Goal: Task Accomplishment & Management: Manage account settings

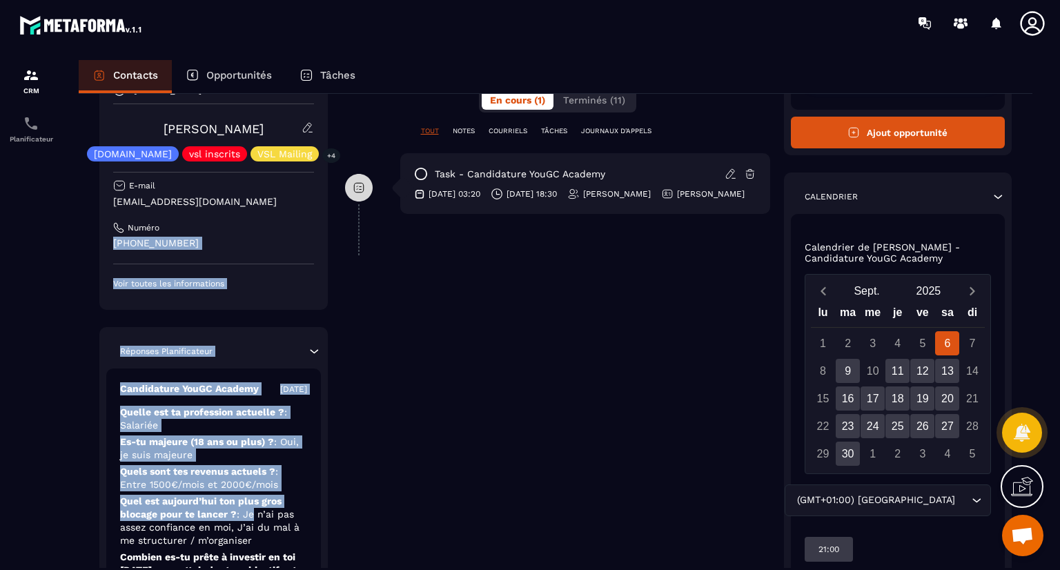
scroll to position [292, 0]
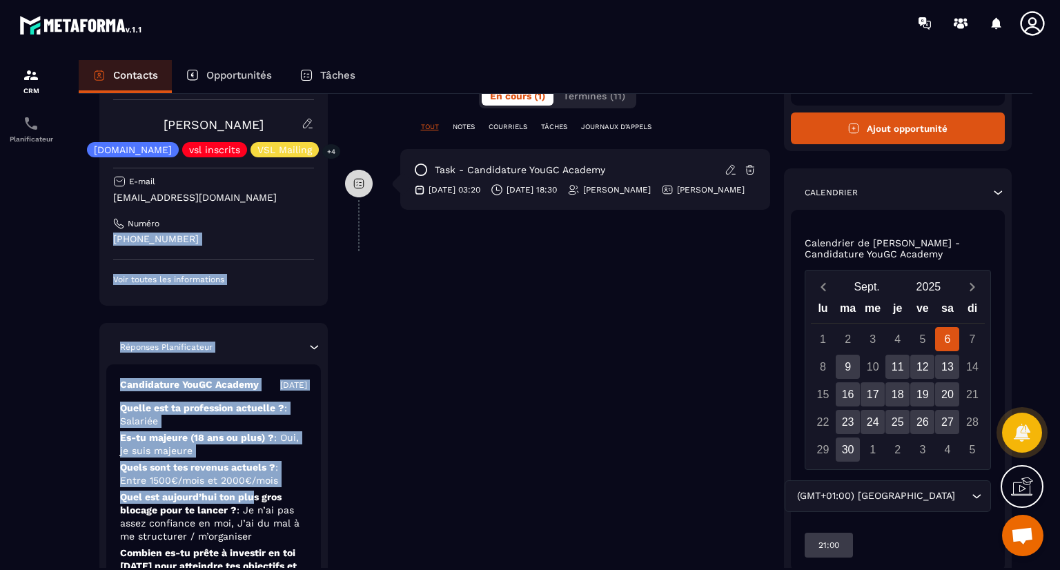
drag, startPoint x: 306, startPoint y: 328, endPoint x: 255, endPoint y: 497, distance: 177.2
click at [255, 497] on div "Responsable [PERSON_NAME] [PERSON_NAME] [DOMAIN_NAME] vsl inscrits VSL Mailing …" at bounding box center [213, 316] width 228 height 537
click at [303, 473] on p "Quels sont tes revenus actuels ? : Entre 1500€/mois et 2000€/mois" at bounding box center [213, 474] width 187 height 26
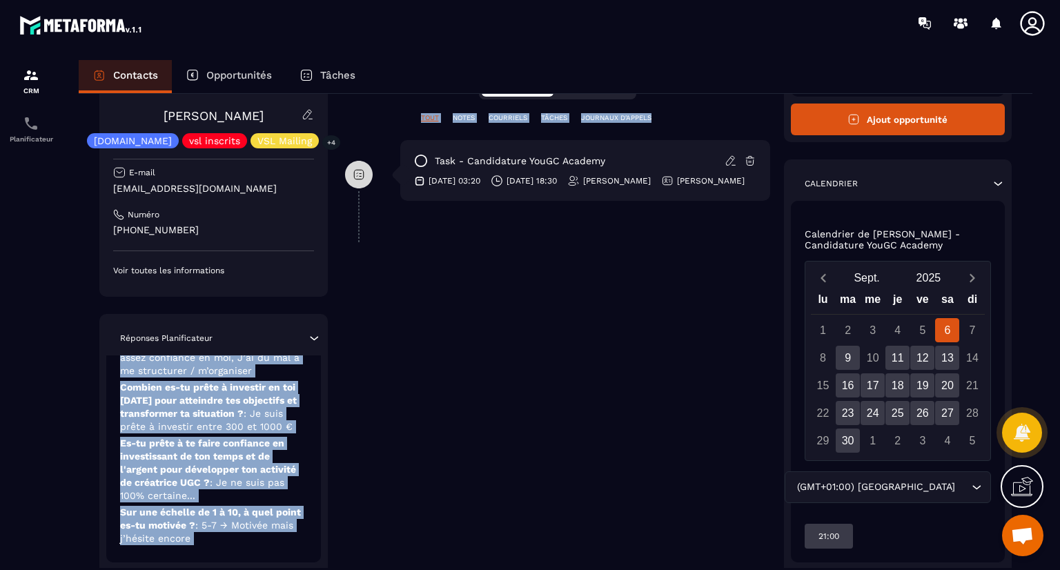
scroll to position [350, 0]
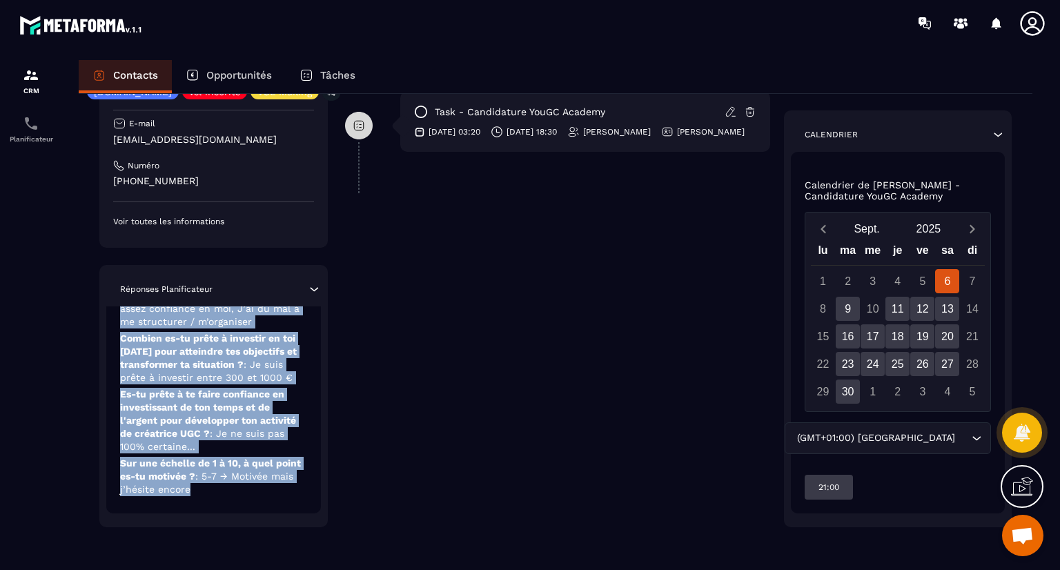
drag, startPoint x: 293, startPoint y: 470, endPoint x: 268, endPoint y: 510, distance: 46.9
click at [268, 510] on div "Candidature YouGC Academy [DATE] Quelle est ta profession actuelle ? : Salariée…" at bounding box center [213, 332] width 215 height 364
click at [270, 499] on div "Candidature YouGC Academy [DATE] Quelle est ta profession actuelle ? : Salariée…" at bounding box center [213, 332] width 215 height 364
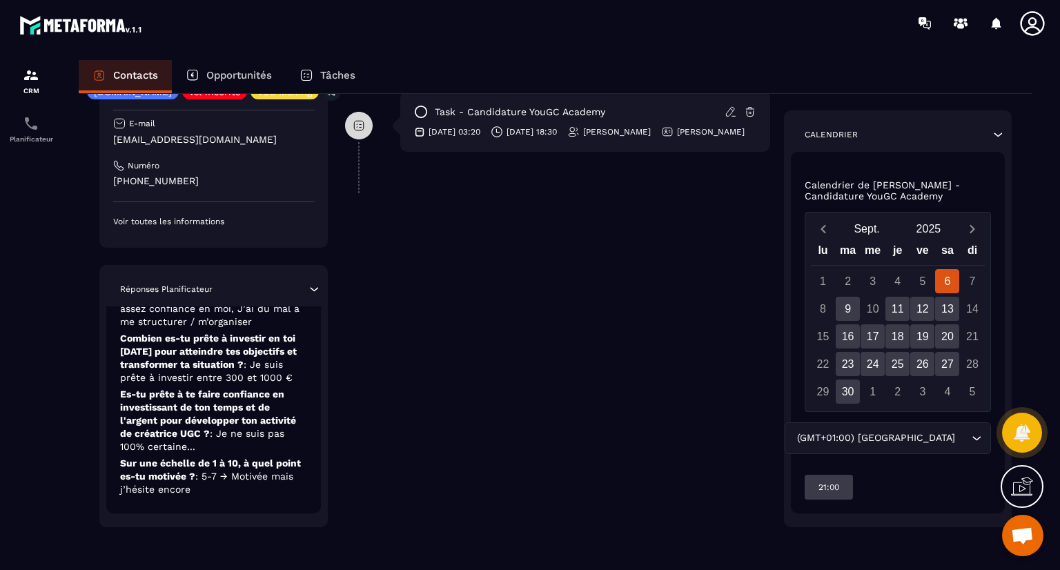
click at [499, 382] on div "**********" at bounding box center [557, 165] width 425 height 723
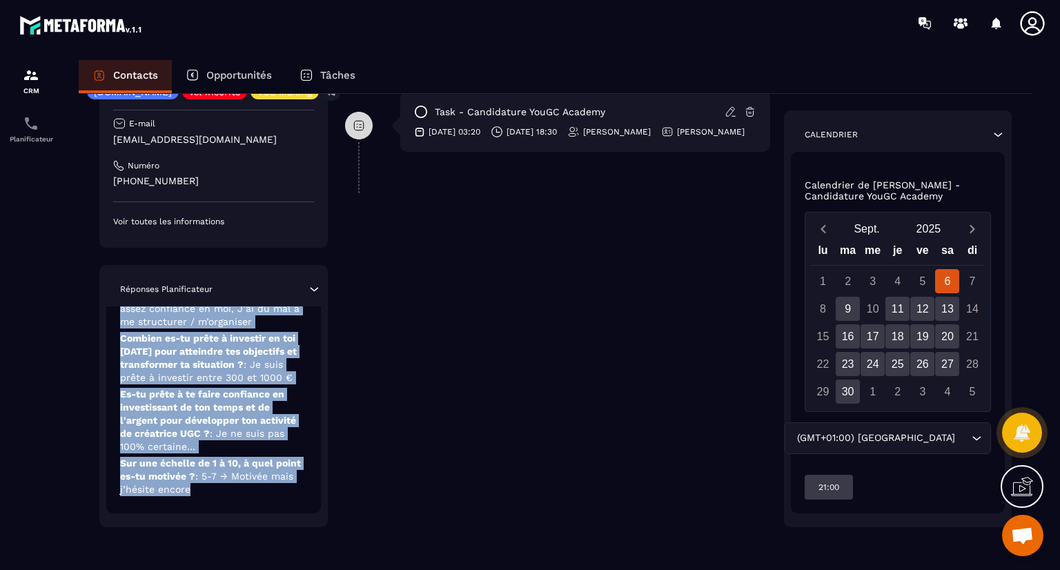
scroll to position [0, 0]
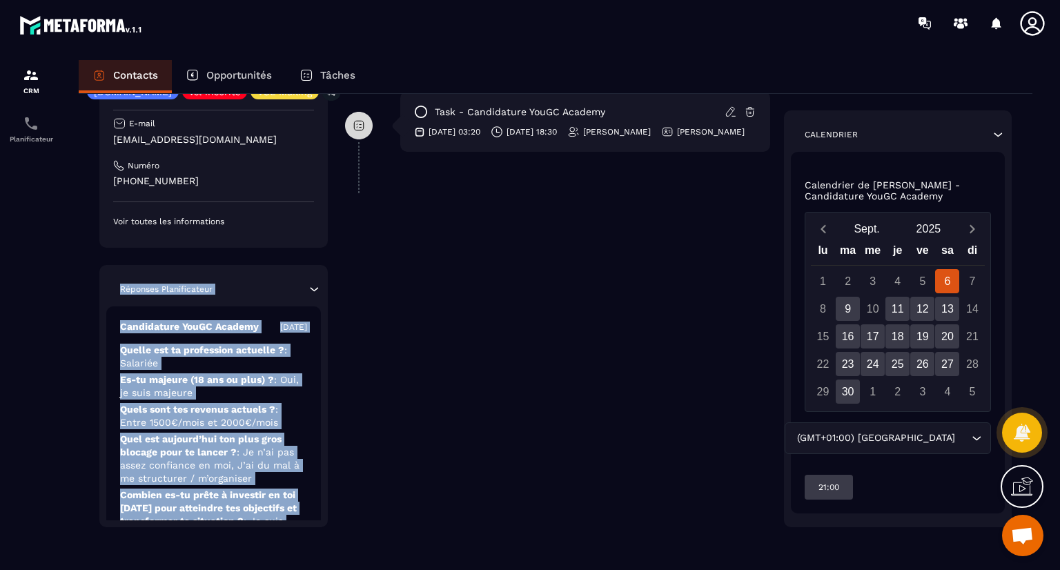
drag, startPoint x: 258, startPoint y: 495, endPoint x: 505, endPoint y: 312, distance: 307.2
click at [290, 212] on div "Responsable [PERSON_NAME] [PERSON_NAME] [DOMAIN_NAME] vsl inscrits VSL Mailing …" at bounding box center [213, 258] width 228 height 537
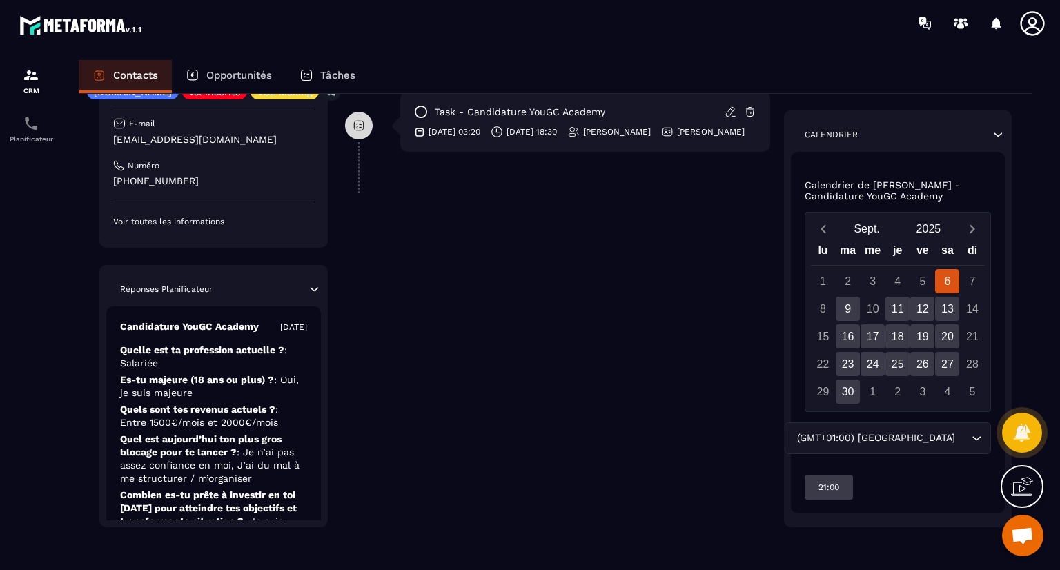
click at [526, 348] on div "**********" at bounding box center [557, 165] width 425 height 723
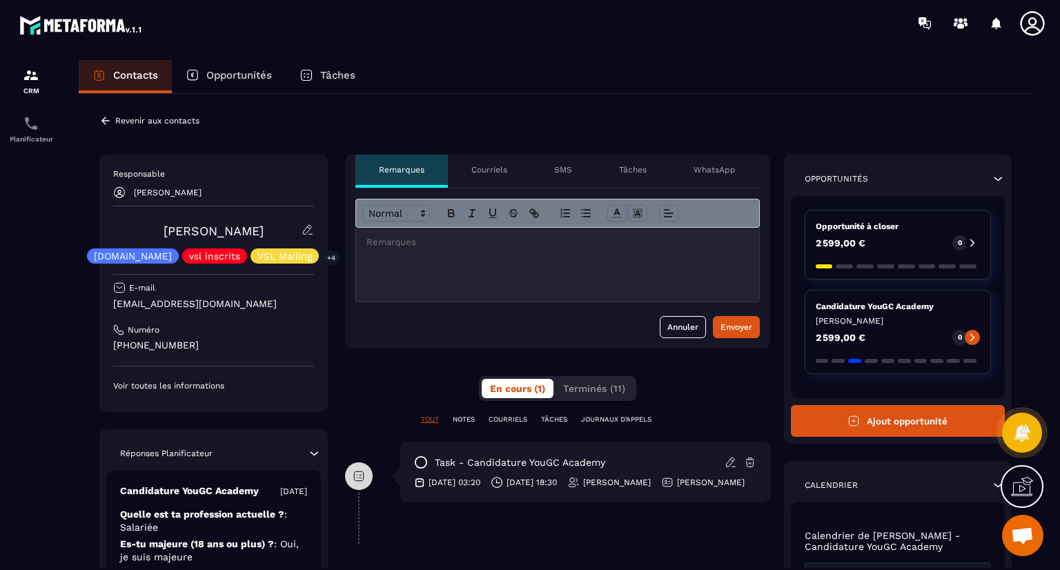
drag, startPoint x: 524, startPoint y: 348, endPoint x: 504, endPoint y: 37, distance: 311.1
click at [504, 37] on main "CRM Planificateur Contacts Opportunités Tâches Revenir aux contacts Responsable…" at bounding box center [530, 285] width 1060 height 570
click at [490, 80] on div "Contacts Opportunités Tâches" at bounding box center [555, 76] width 953 height 33
click at [104, 125] on icon at bounding box center [105, 121] width 12 height 12
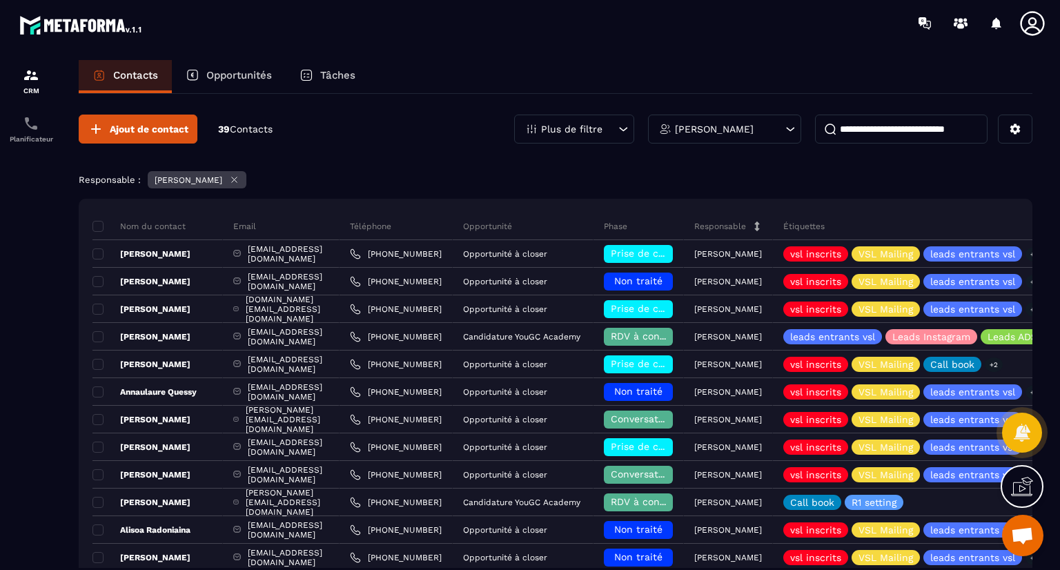
click at [857, 127] on input at bounding box center [901, 129] width 172 height 29
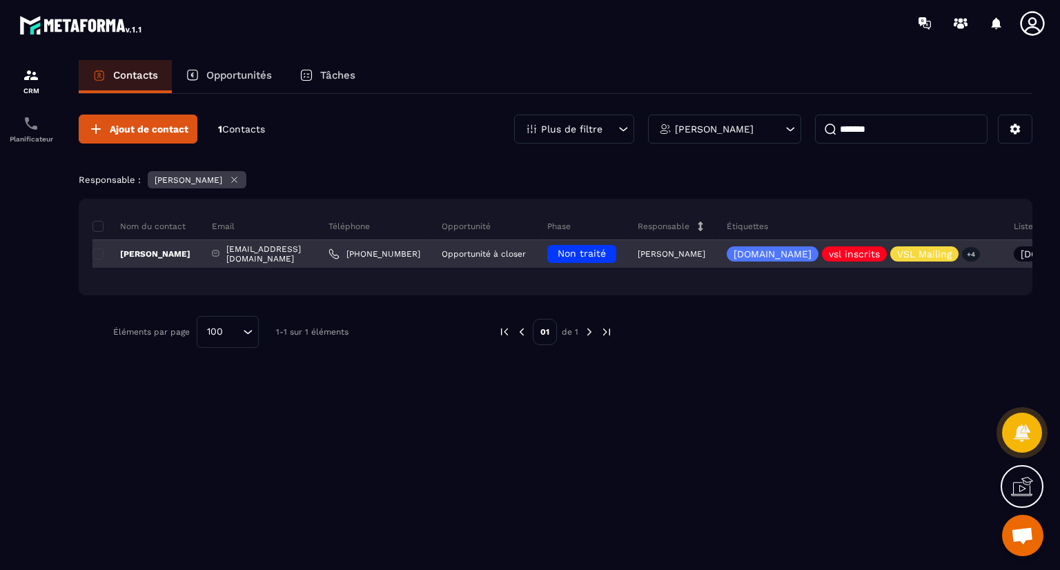
click at [616, 245] on div "Non traité" at bounding box center [581, 254] width 69 height 18
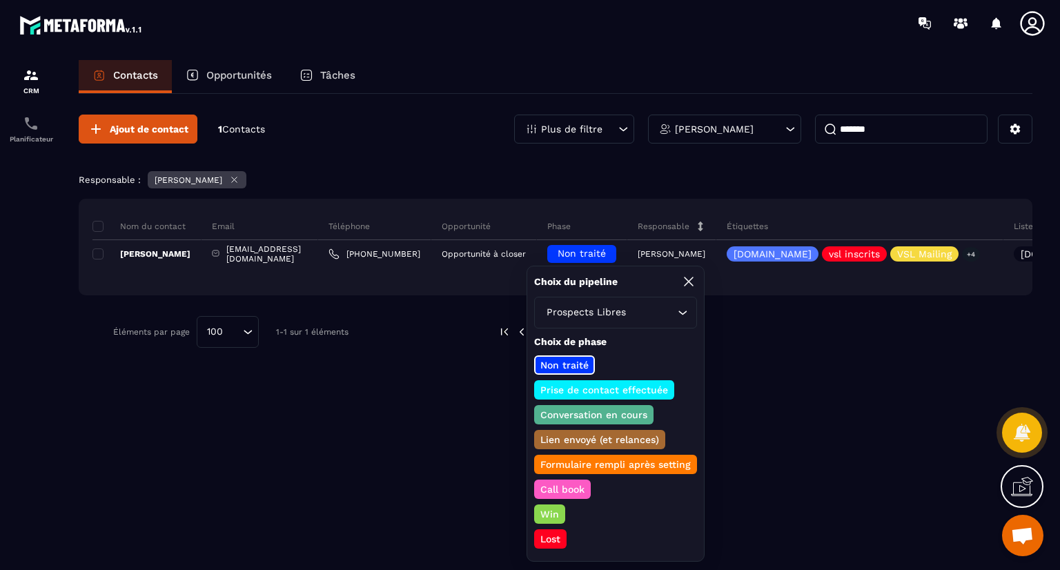
click at [604, 387] on p "Prise de contact effectuée" at bounding box center [604, 390] width 132 height 14
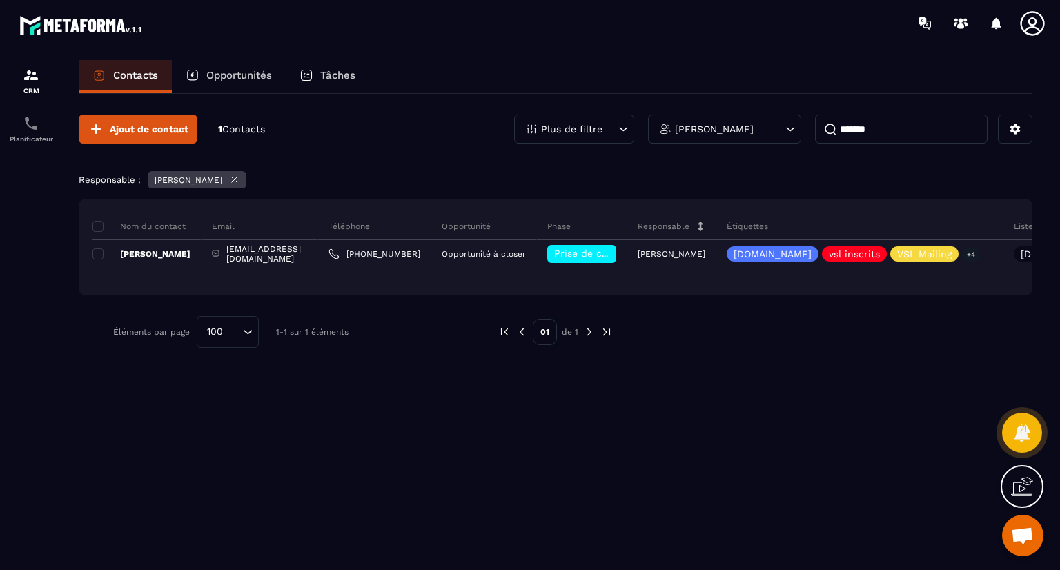
click at [891, 136] on input "******" at bounding box center [901, 129] width 172 height 29
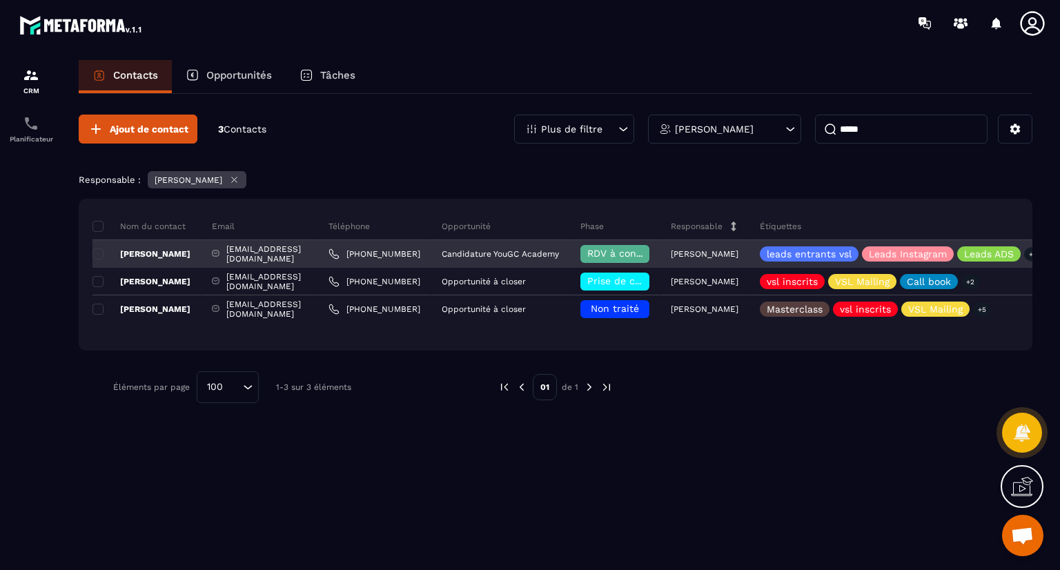
type input "*****"
click at [318, 251] on div "[EMAIL_ADDRESS][DOMAIN_NAME]" at bounding box center [259, 254] width 117 height 28
click at [676, 249] on span "RDV à confimer ❓" at bounding box center [631, 253] width 89 height 11
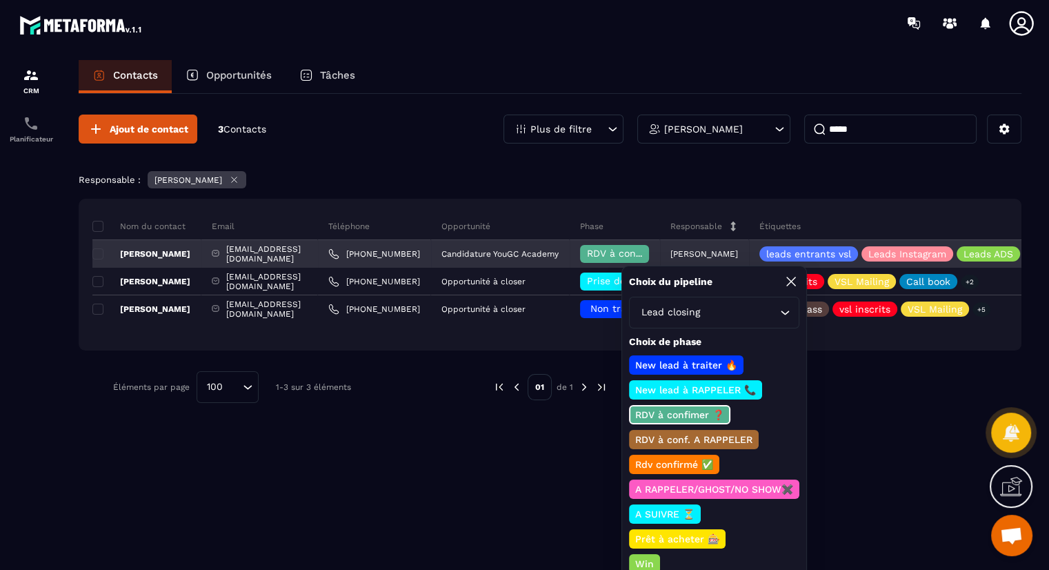
click at [168, 254] on p "[PERSON_NAME]" at bounding box center [141, 253] width 98 height 11
